Goal: Information Seeking & Learning: Learn about a topic

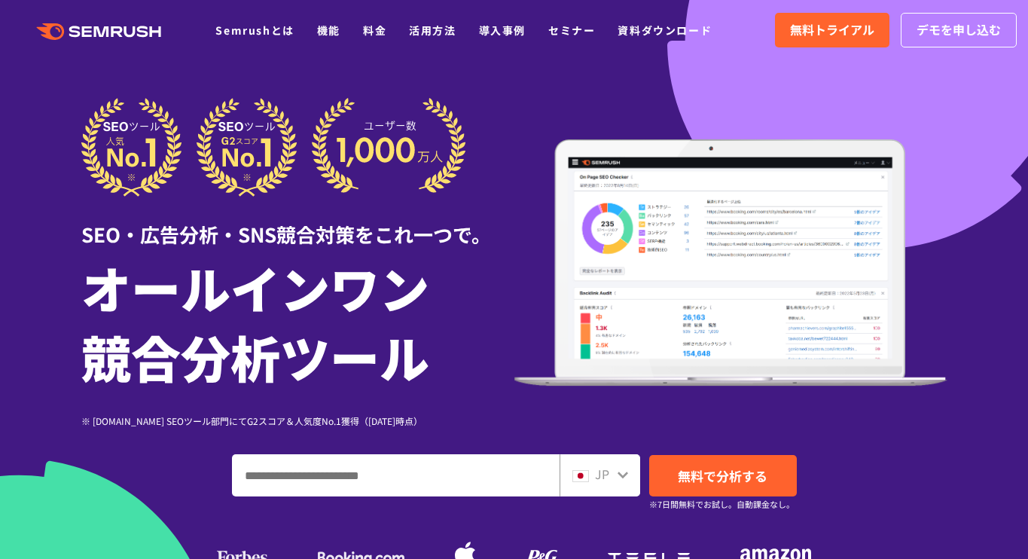
click at [314, 30] on ul "Semrushとは 機能 料金 活用方法 導入事例 セミナー 資料ダウンロード" at bounding box center [474, 30] width 519 height 20
click at [322, 28] on link "機能" at bounding box center [328, 30] width 23 height 15
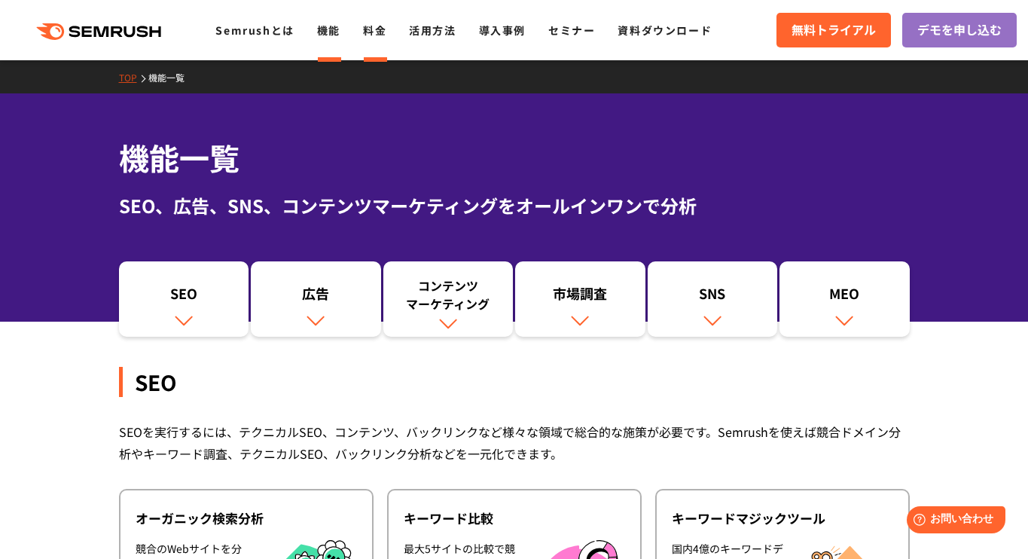
click at [381, 26] on link "料金" at bounding box center [374, 30] width 23 height 15
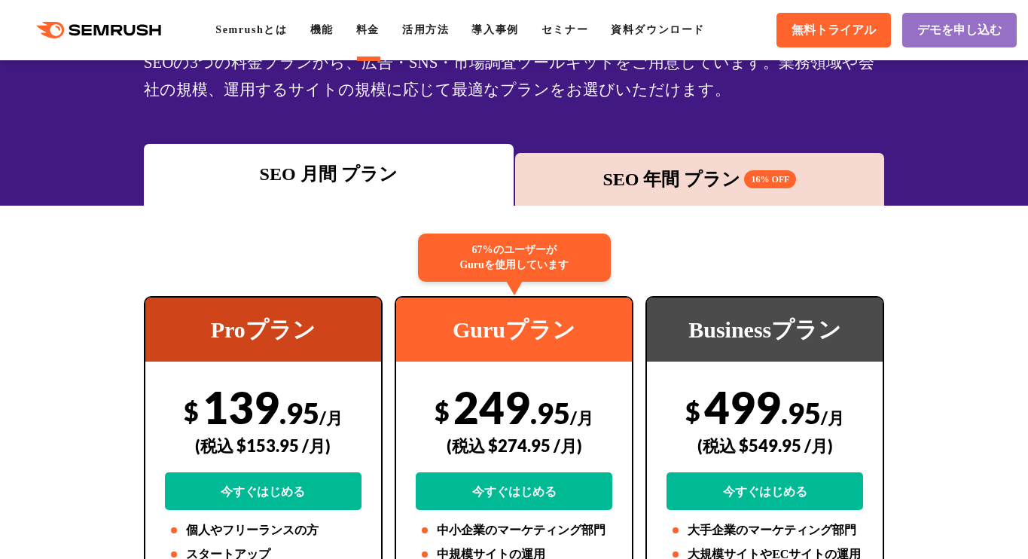
scroll to position [141, 0]
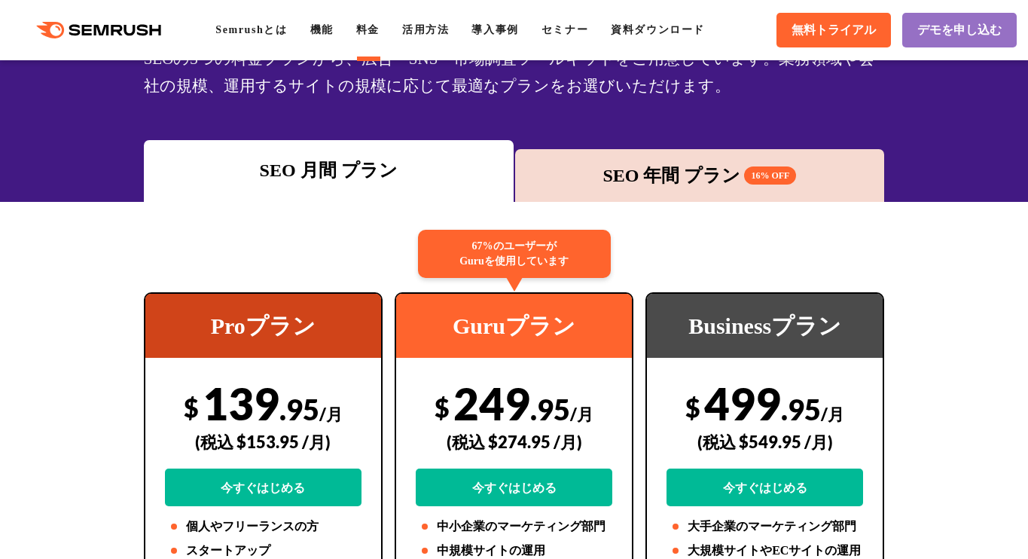
click at [694, 170] on div "SEO 年間 プラン 16% OFF" at bounding box center [700, 175] width 355 height 27
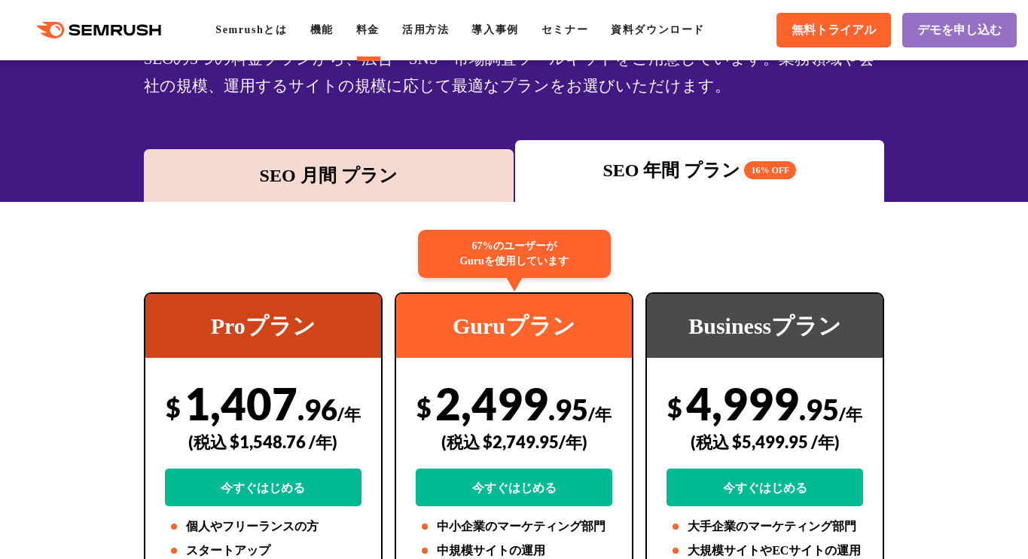
click at [370, 178] on div "SEO 月間 プラン" at bounding box center [328, 175] width 355 height 27
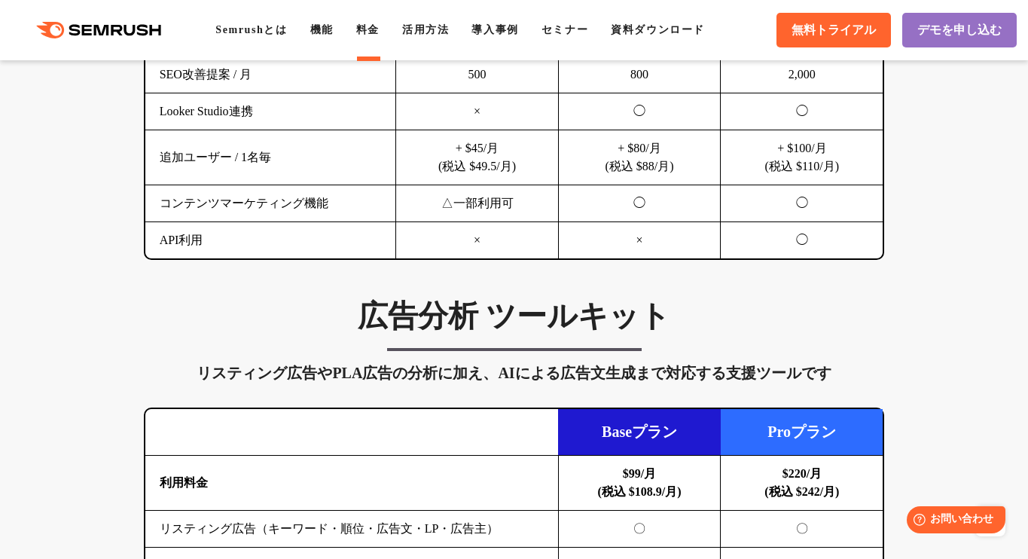
scroll to position [521, 0]
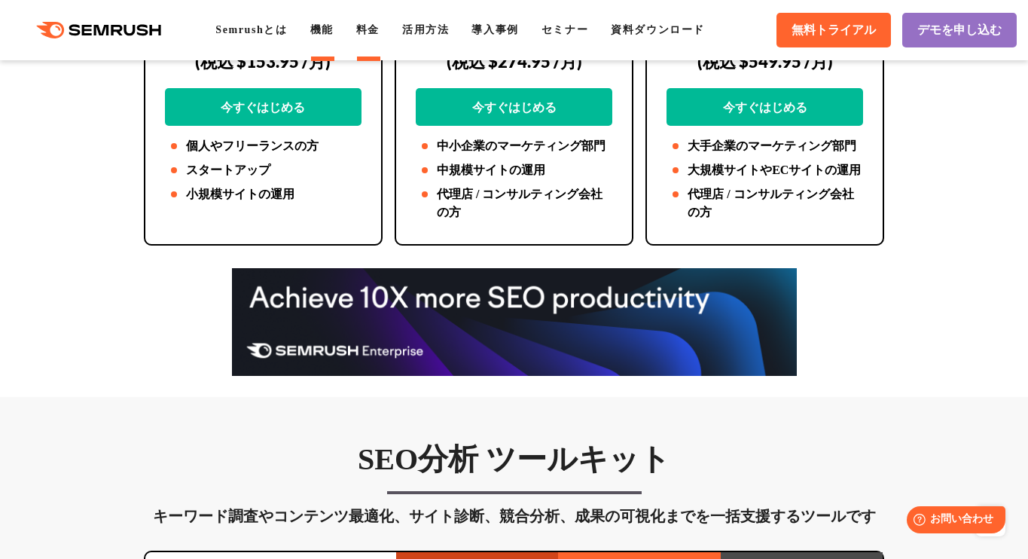
click at [324, 31] on link "機能" at bounding box center [321, 29] width 23 height 11
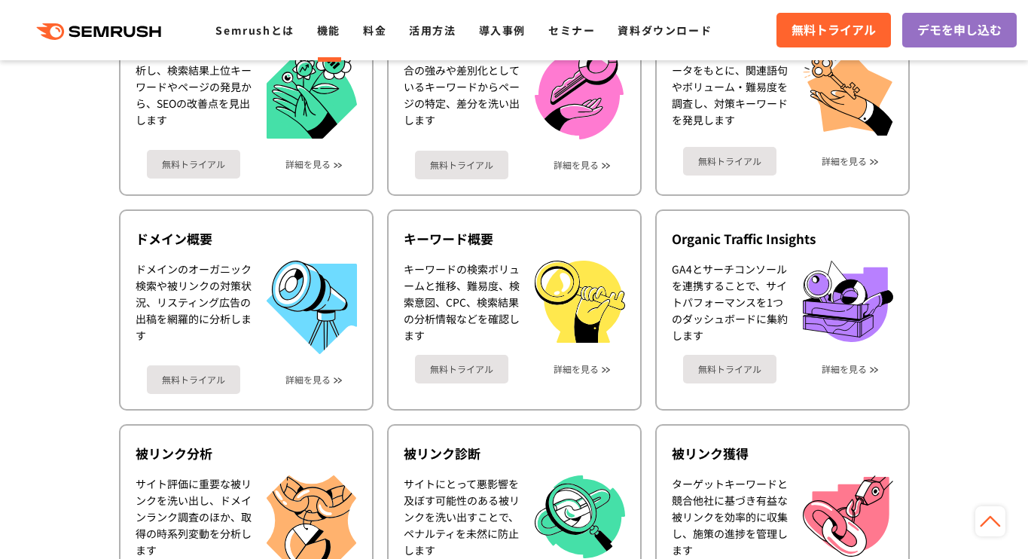
scroll to position [22, 0]
